Goal: Task Accomplishment & Management: Complete application form

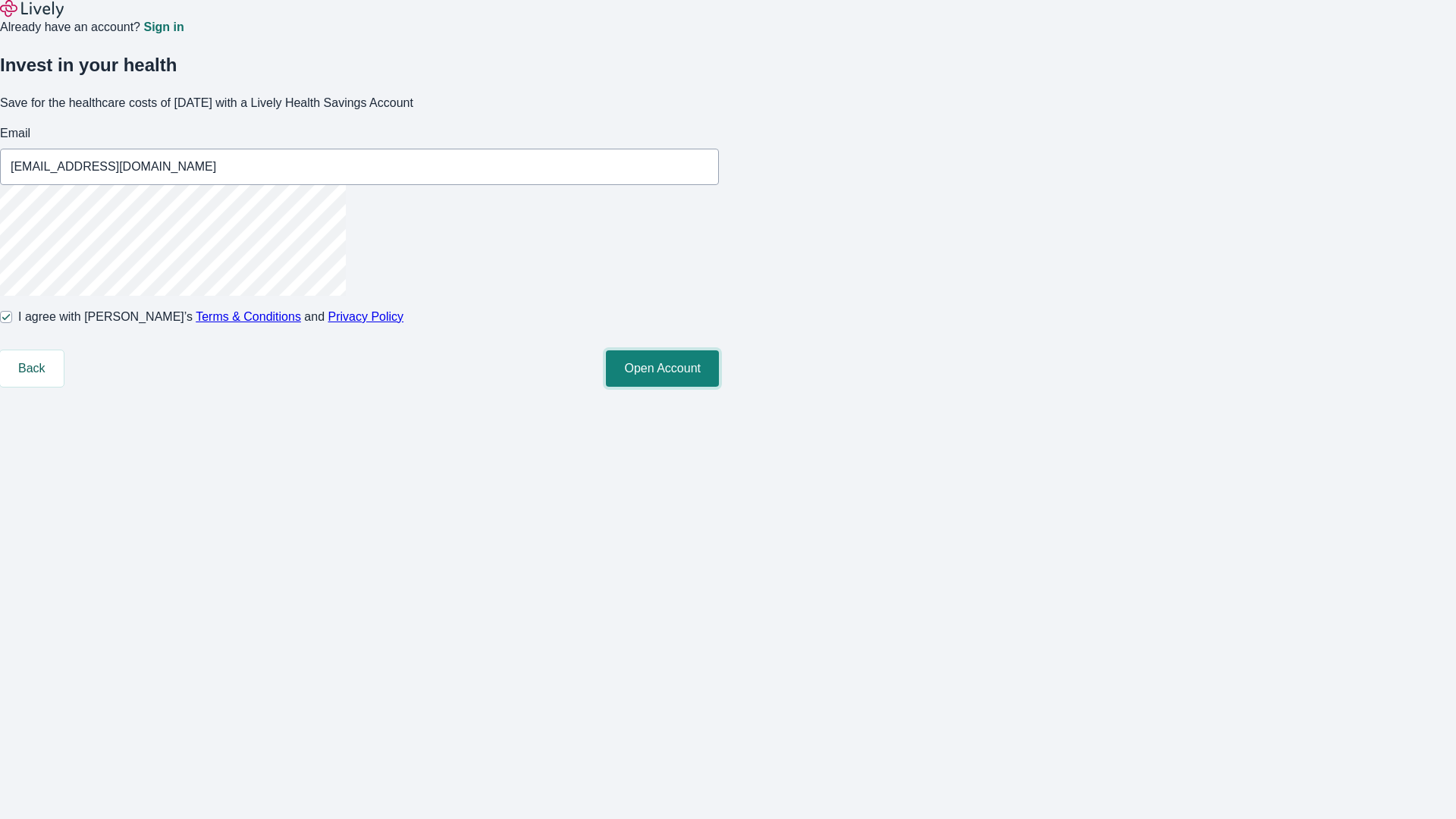
click at [719, 387] on button "Open Account" at bounding box center [662, 368] width 113 height 36
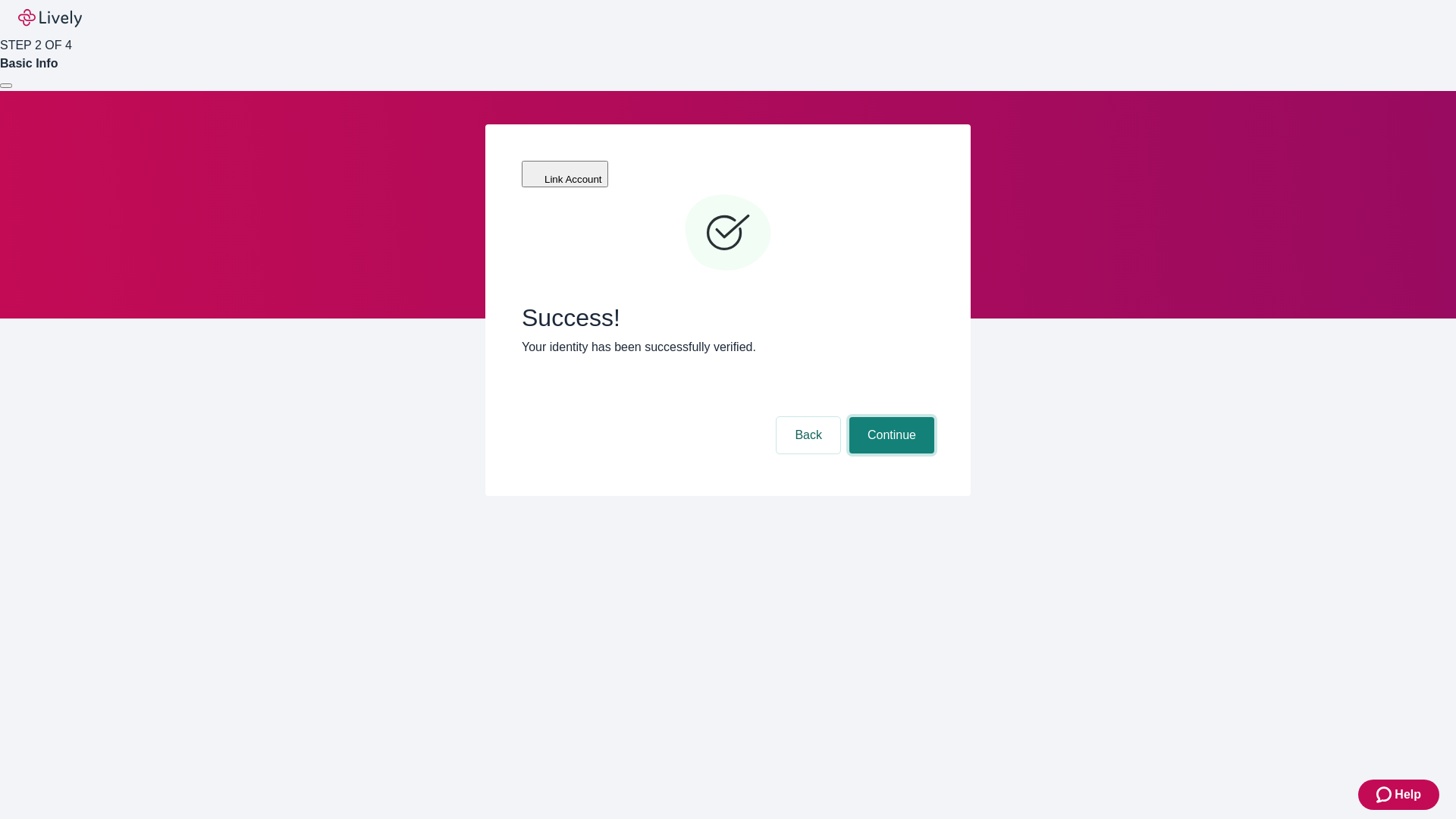
click at [889, 417] on button "Continue" at bounding box center [892, 435] width 85 height 36
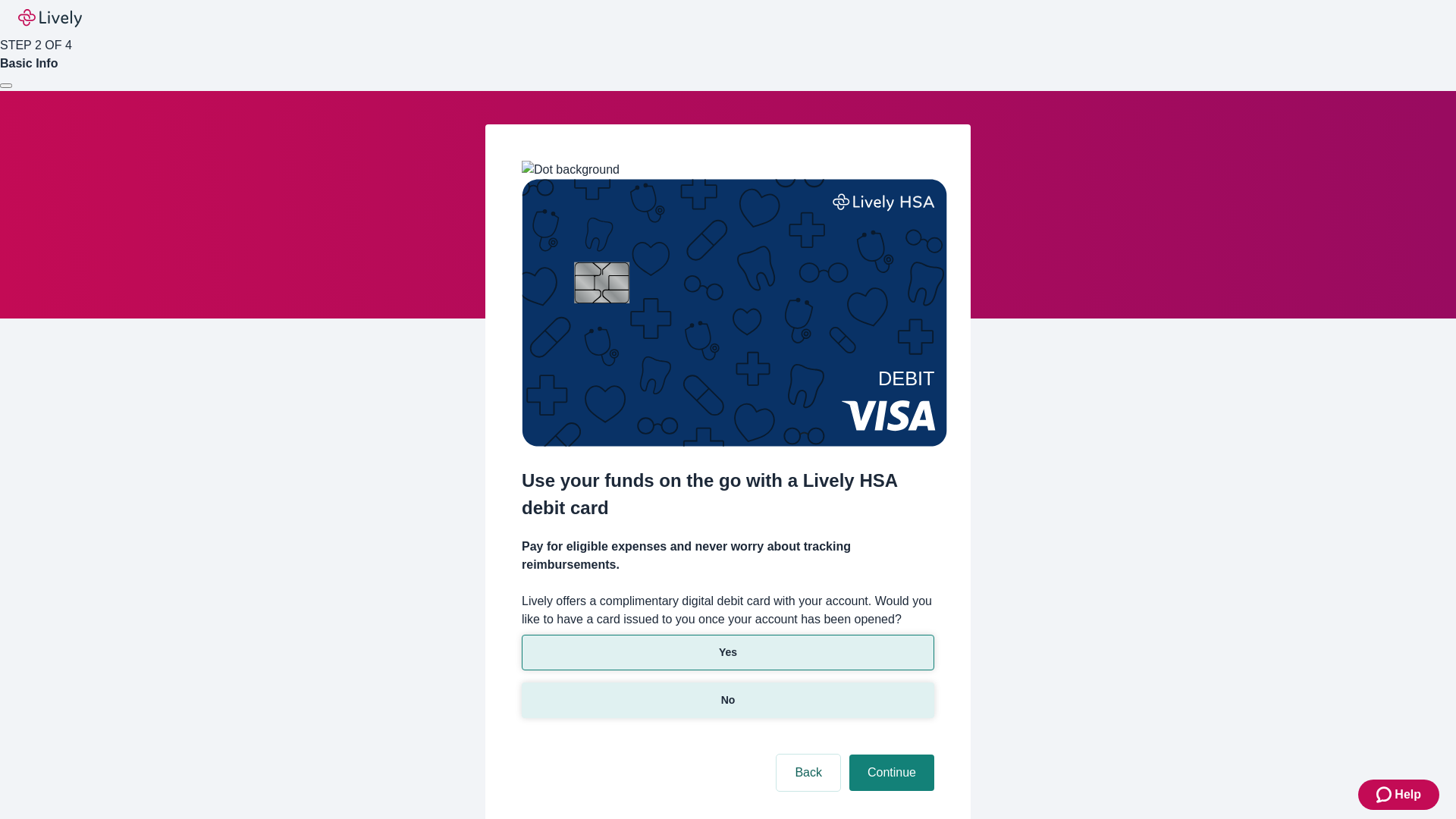
click at [728, 693] on p "No" at bounding box center [728, 701] width 14 height 16
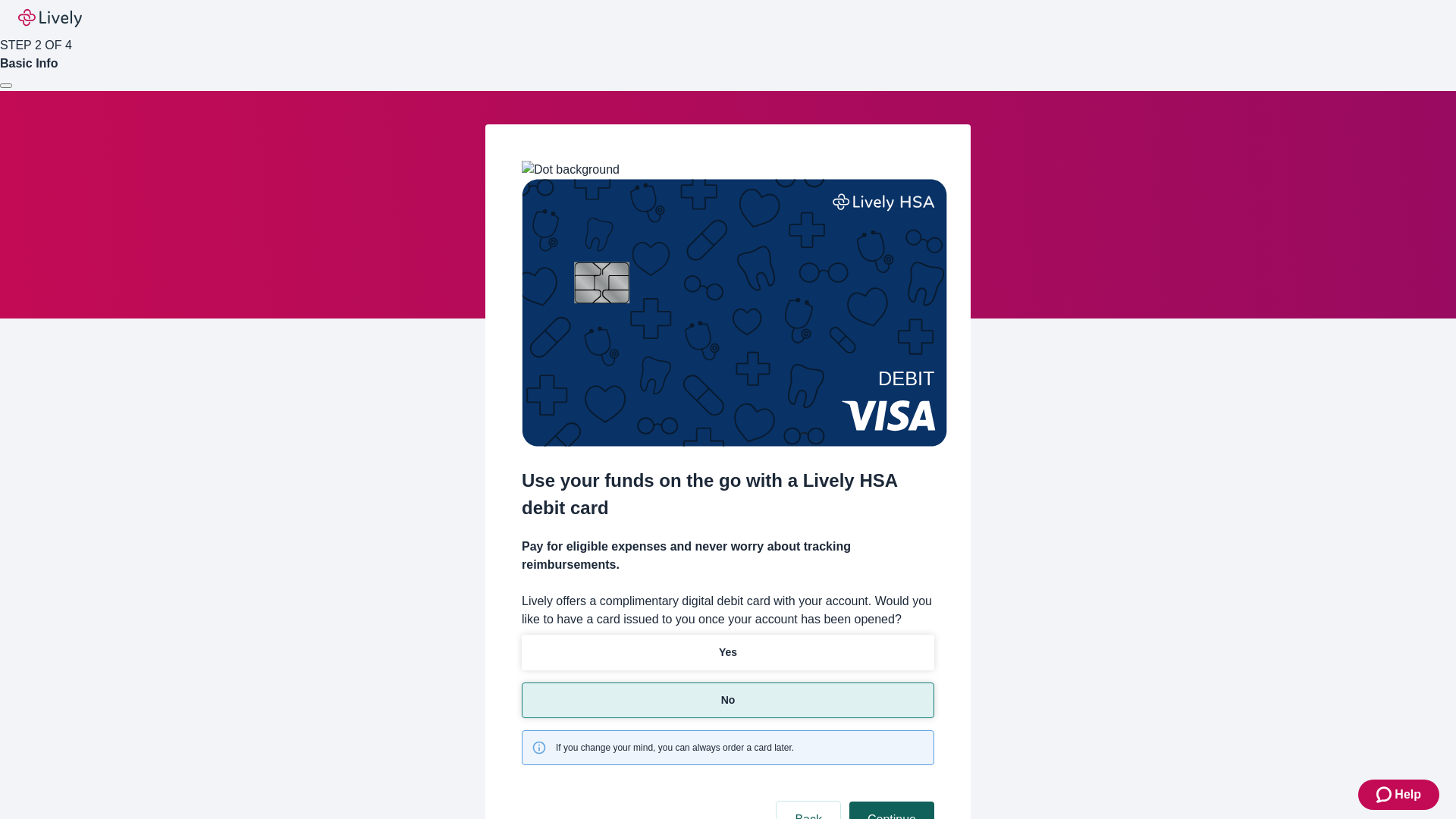
click at [889, 802] on button "Continue" at bounding box center [892, 820] width 85 height 36
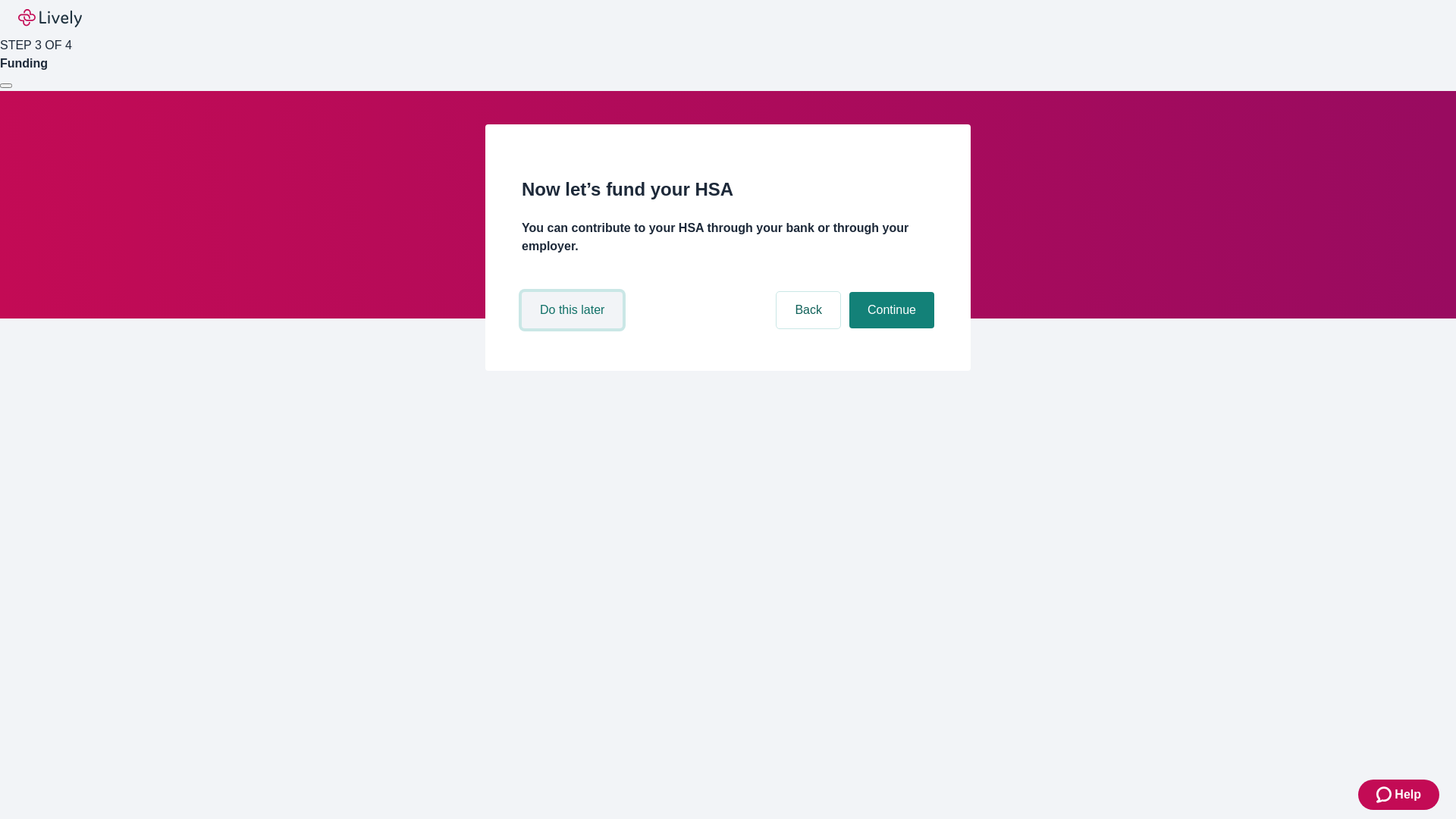
click at [574, 328] on button "Do this later" at bounding box center [572, 310] width 101 height 36
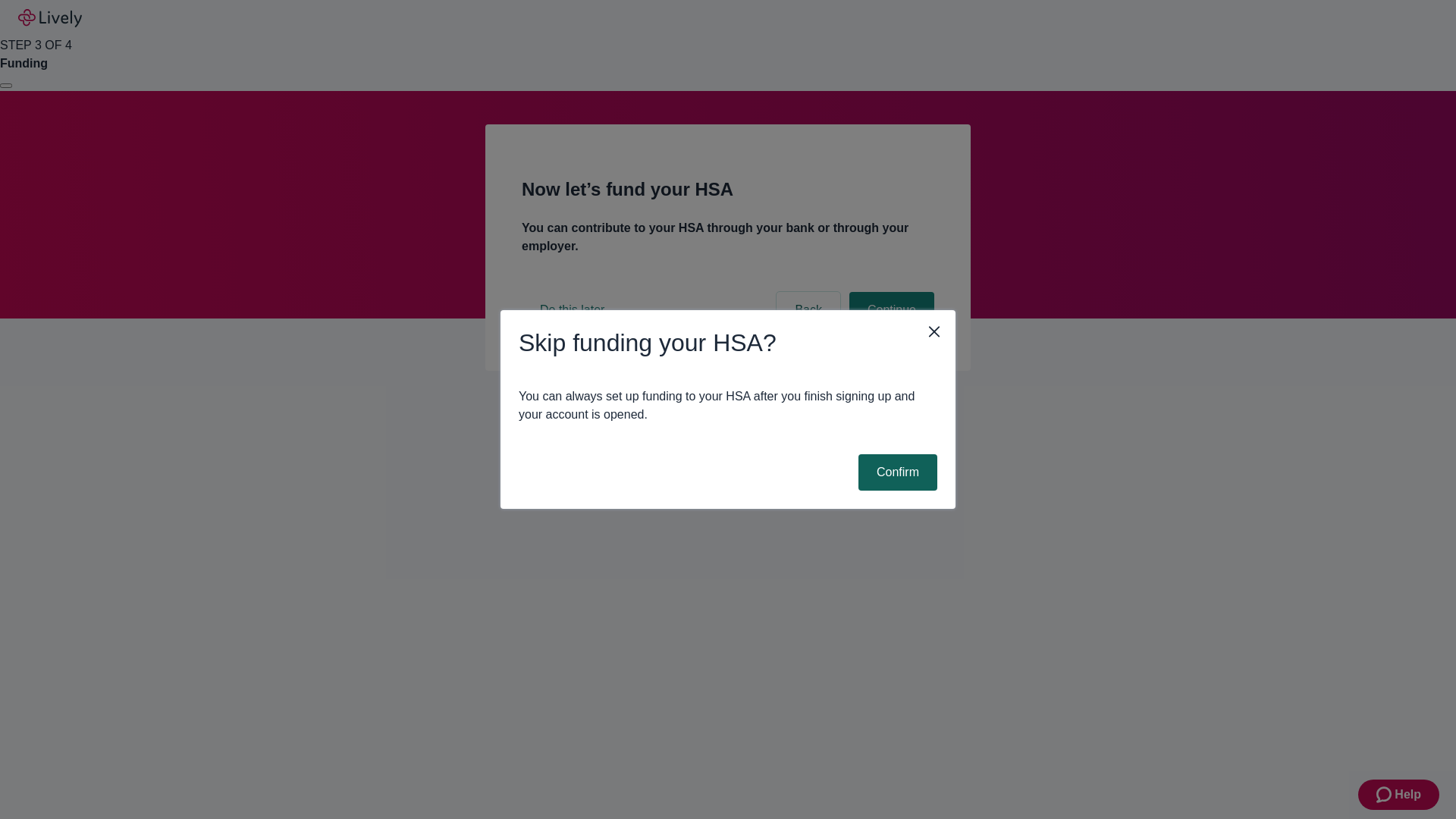
click at [896, 472] on button "Confirm" at bounding box center [898, 472] width 79 height 36
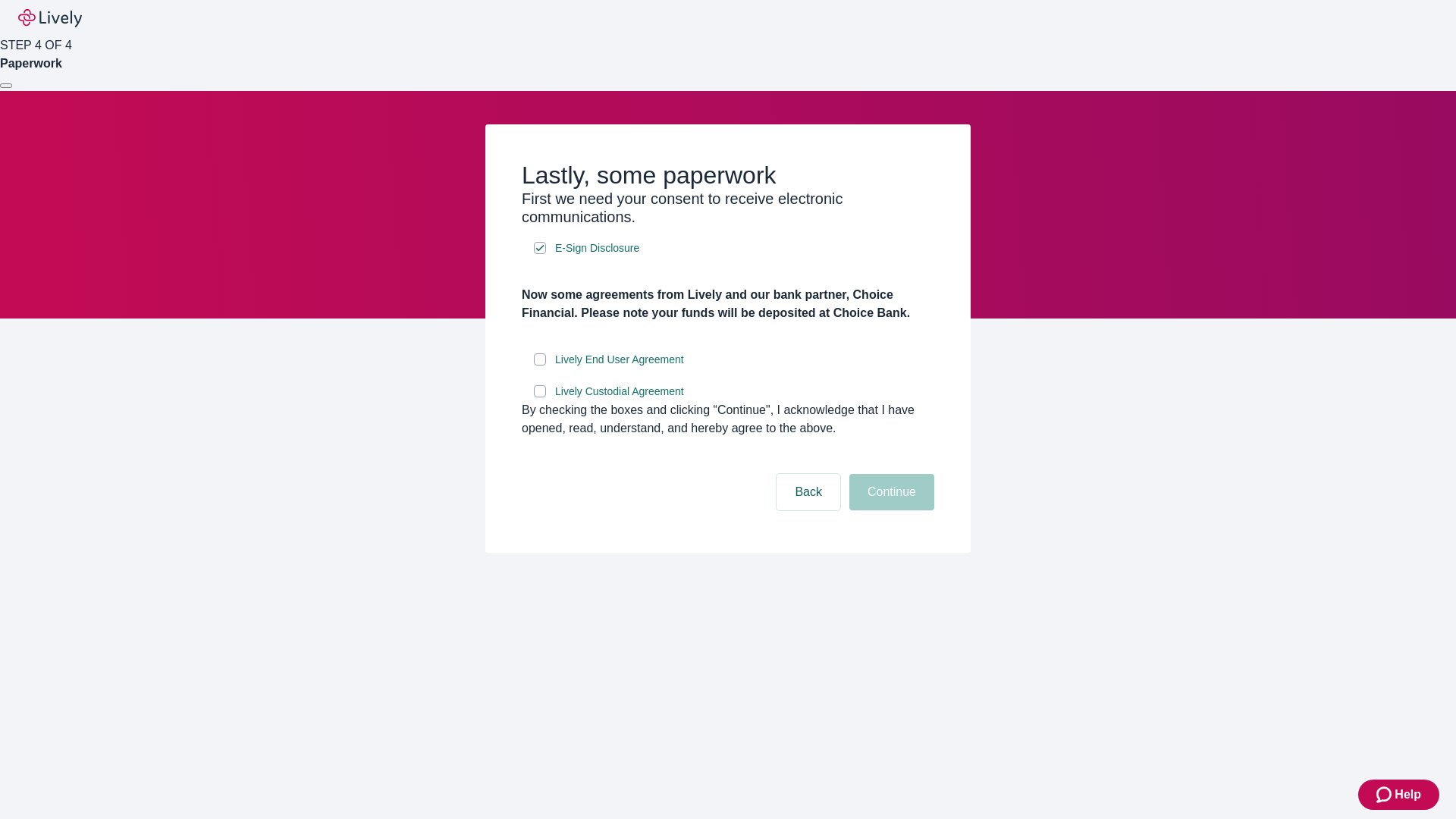
click at [540, 366] on input "Lively End User Agreement" at bounding box center [539, 359] width 12 height 12
checkbox input "true"
click at [540, 398] on input "Lively Custodial Agreement" at bounding box center [539, 391] width 12 height 12
checkbox input "true"
click at [889, 511] on button "Continue" at bounding box center [892, 492] width 85 height 36
